Goal: Information Seeking & Learning: Learn about a topic

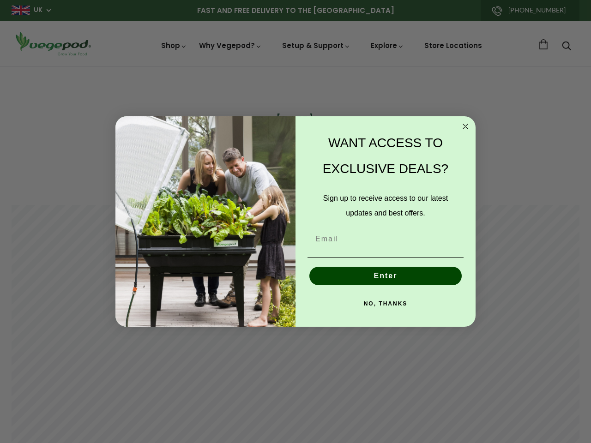
click at [295, 222] on div "WANT ACCESS TO EXCLUSIVE DEALS? Sign up to receive access to our latest updates…" at bounding box center [380, 222] width 171 height 192
click at [465, 126] on icon "Close dialog" at bounding box center [465, 126] width 5 height 5
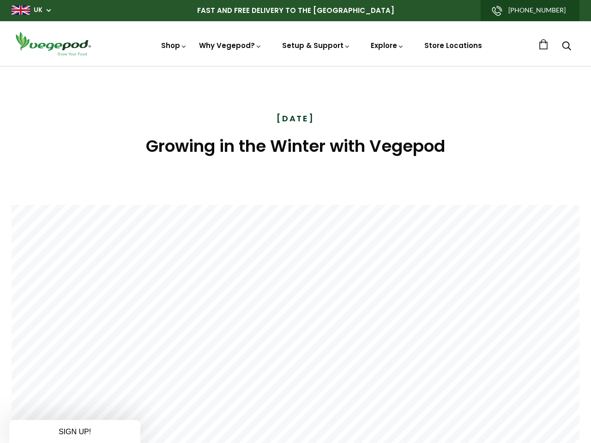
click at [385, 288] on button "Enter" at bounding box center [385, 297] width 152 height 18
click at [385, 304] on button "Enter" at bounding box center [385, 297] width 152 height 18
